Goal: Task Accomplishment & Management: Complete application form

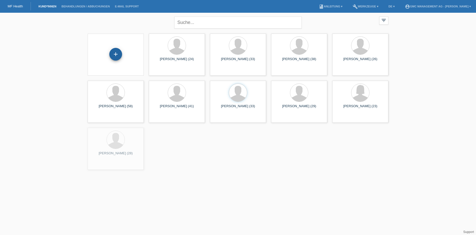
click at [116, 53] on div "+" at bounding box center [115, 54] width 13 height 13
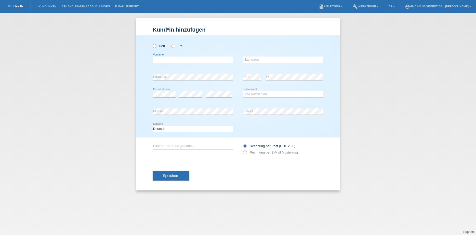
click at [178, 58] on input "text" at bounding box center [193, 60] width 80 height 6
click at [247, 61] on input "text" at bounding box center [283, 60] width 80 height 6
paste input "Santana jean"
type input "Santana jean"
click at [194, 61] on input "text" at bounding box center [193, 60] width 80 height 6
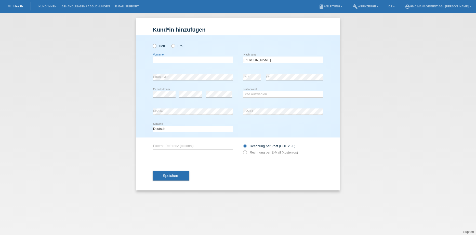
paste input "Elias"
type input "Elias"
click at [149, 112] on div "Herr Frau Elias error Vorname" at bounding box center [238, 86] width 204 height 102
click at [252, 95] on select "Bitte auswählen... Schweiz Deutschland Liechtenstein Österreich ------------ Af…" at bounding box center [283, 94] width 80 height 6
select select "CH"
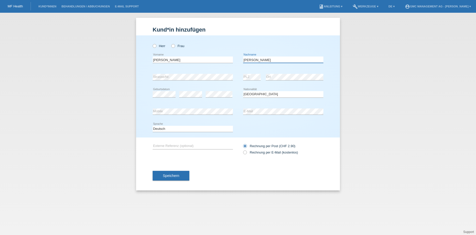
drag, startPoint x: 259, startPoint y: 61, endPoint x: 238, endPoint y: 60, distance: 20.6
click at [238, 60] on div "Elias error Vorname Santana jean error Nachname" at bounding box center [238, 59] width 171 height 17
drag, startPoint x: 163, startPoint y: 58, endPoint x: 146, endPoint y: 58, distance: 17.3
click at [145, 58] on div "Herr Frau Elias error Vorname" at bounding box center [238, 86] width 204 height 102
paste input "[PERSON_NAME]"
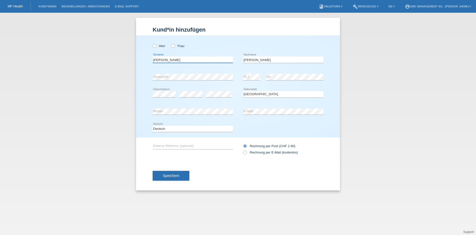
type input "[PERSON_NAME]"
drag, startPoint x: 270, startPoint y: 60, endPoint x: 233, endPoint y: 59, distance: 36.7
click at [233, 59] on div "Santana jean error Vorname Santana jean error Nachname" at bounding box center [238, 59] width 171 height 17
click at [245, 60] on input "elias" at bounding box center [283, 60] width 80 height 6
type input "[PERSON_NAME]"
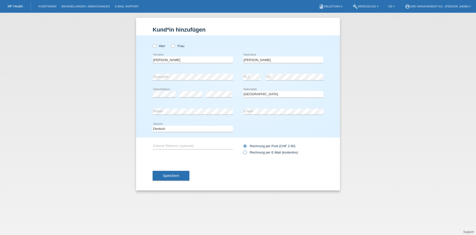
click at [242, 150] on icon at bounding box center [242, 150] width 0 height 0
click at [245, 153] on input "Rechnung per E-Mail (kostenlos)" at bounding box center [244, 154] width 3 height 6
radio input "true"
click at [175, 176] on span "Speichern" at bounding box center [171, 176] width 16 height 4
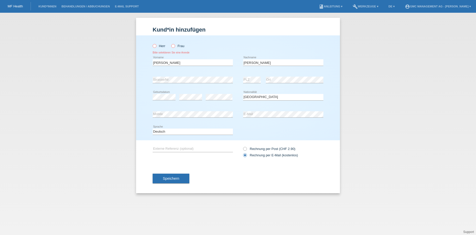
click at [152, 43] on icon at bounding box center [152, 43] width 0 height 0
click at [155, 46] on input "Herr" at bounding box center [154, 45] width 3 height 3
radio input "true"
click at [172, 181] on span "Speichern" at bounding box center [171, 179] width 16 height 4
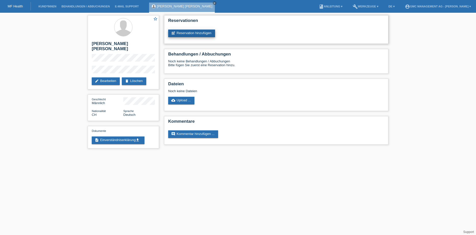
click at [185, 33] on link "post_add Reservation hinzufügen" at bounding box center [191, 34] width 47 height 8
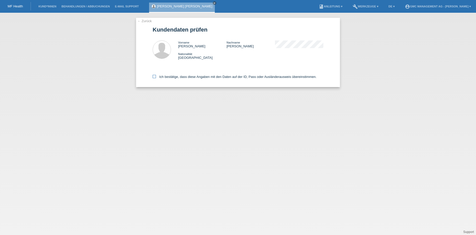
click at [155, 77] on icon at bounding box center [154, 76] width 3 height 3
click at [155, 77] on input "Ich bestätige, dass diese Angaben mit den Daten auf der ID, Pass oder Ausländer…" at bounding box center [154, 76] width 3 height 3
checkbox input "true"
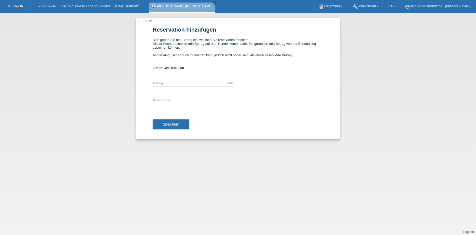
click at [166, 87] on div "CHF error [GEOGRAPHIC_DATA]" at bounding box center [193, 83] width 80 height 17
click at [161, 83] on input "text" at bounding box center [193, 83] width 80 height 6
type input "4500.00"
click at [165, 100] on input "text" at bounding box center [193, 101] width 80 height 6
type input "Intim OP 21177"
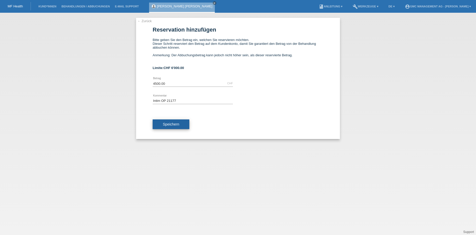
click at [167, 126] on span "Speichern" at bounding box center [171, 124] width 16 height 4
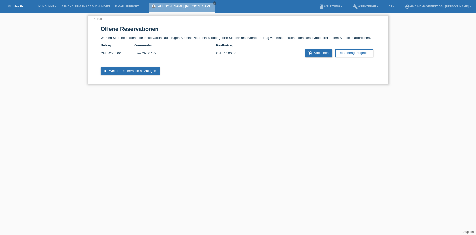
click at [98, 18] on link "← Zurück" at bounding box center [96, 19] width 14 height 4
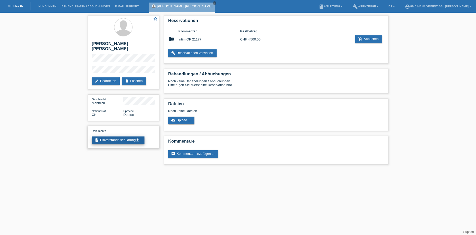
click at [110, 137] on link "description Einverständniserklärung get_app" at bounding box center [118, 141] width 53 height 8
click at [364, 39] on link "add_shopping_cart Abbuchen" at bounding box center [368, 39] width 27 height 8
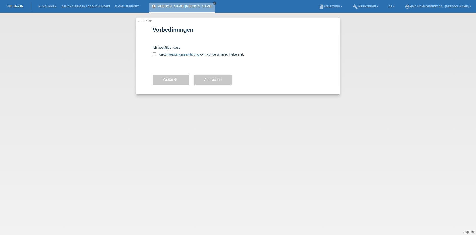
click at [142, 21] on link "← Zurück" at bounding box center [144, 21] width 14 height 4
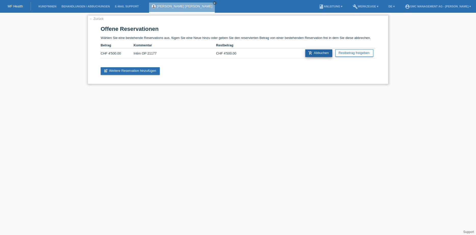
click at [311, 54] on link "add_shopping_cart Abbuchen" at bounding box center [318, 53] width 27 height 8
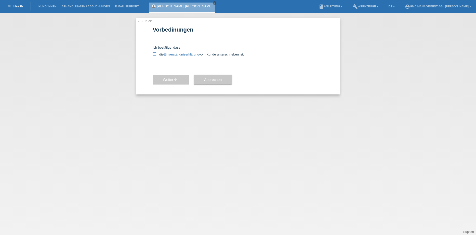
click at [154, 54] on icon at bounding box center [154, 53] width 3 height 3
click at [154, 54] on input "die Einverständniserklärung vom Kunde unterschrieben ist." at bounding box center [154, 53] width 3 height 3
checkbox input "true"
click at [143, 22] on link "← Zurück" at bounding box center [144, 21] width 14 height 4
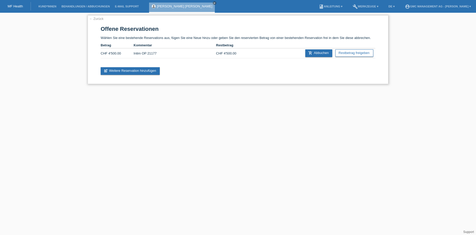
click at [110, 56] on td "CHF 4'500.00" at bounding box center [117, 53] width 33 height 10
click at [96, 19] on link "← Zurück" at bounding box center [96, 19] width 14 height 4
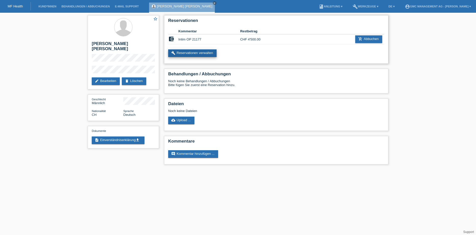
click at [202, 53] on link "build Reservationen verwalten" at bounding box center [192, 53] width 48 height 8
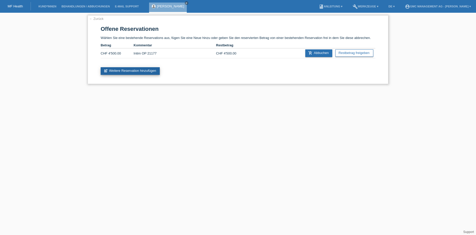
click at [133, 73] on link "post_add Weitere Reservation hinzufügen" at bounding box center [130, 71] width 59 height 8
drag, startPoint x: 163, startPoint y: 54, endPoint x: 132, endPoint y: 54, distance: 30.6
click at [132, 54] on tr "CHF 4'500.00 Intim OP 21177 CHF 4'500.00 add_shopping_cart Abbuchen Restbetrag …" at bounding box center [238, 53] width 275 height 10
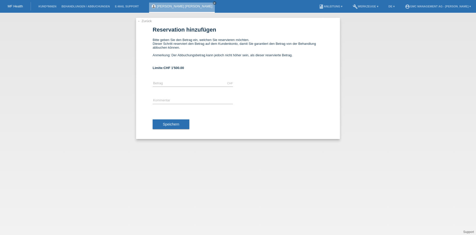
click at [144, 21] on link "← Zurück" at bounding box center [144, 21] width 14 height 4
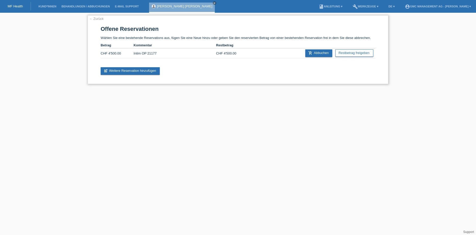
click at [93, 18] on link "← Zurück" at bounding box center [96, 19] width 14 height 4
